Goal: Transaction & Acquisition: Purchase product/service

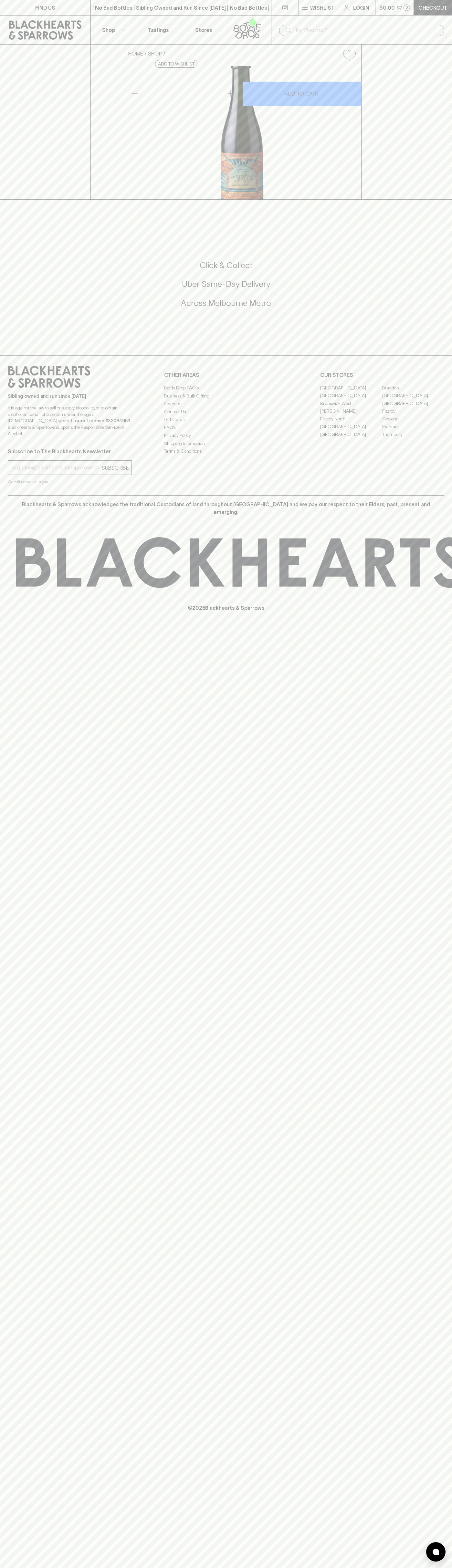
click at [434, 186] on div "HOME SHOP La Sirène Village Saison 375ml (bottle) $16.00 Add to wishlist 10% di…" at bounding box center [226, 122] width 452 height 155
click at [325, 1567] on html "FIND US | No Bad Bottles | Sibling Owned and Run Since [DATE] | No Bad Bottles …" at bounding box center [226, 784] width 452 height 1568
click at [19, 940] on div "FIND US | No Bad Bottles | Sibling Owned and Run Since [DATE] | No Bad Bottles …" at bounding box center [226, 784] width 452 height 1568
